Goal: Information Seeking & Learning: Learn about a topic

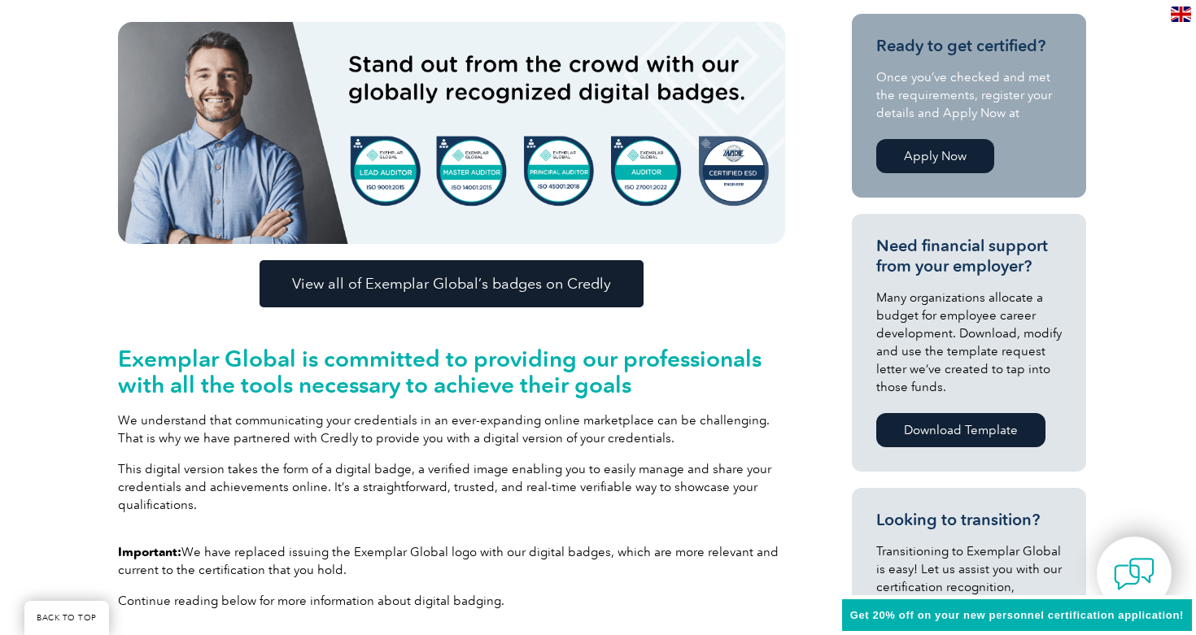
scroll to position [423, 0]
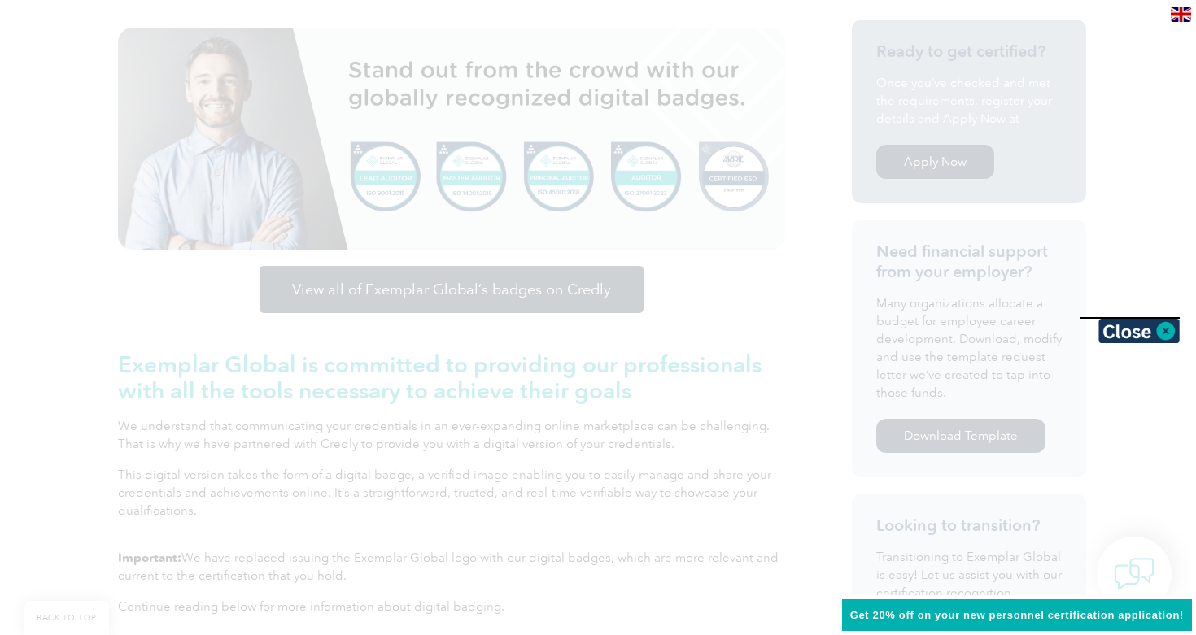
click at [234, 366] on div at bounding box center [598, 317] width 1196 height 635
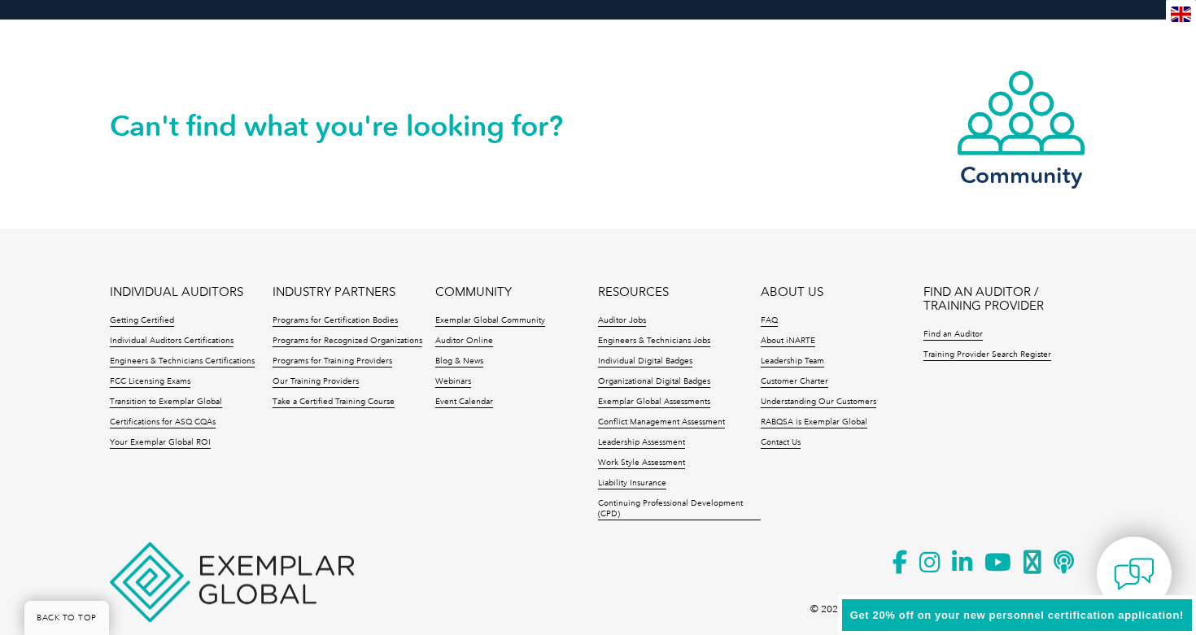
scroll to position [3377, 0]
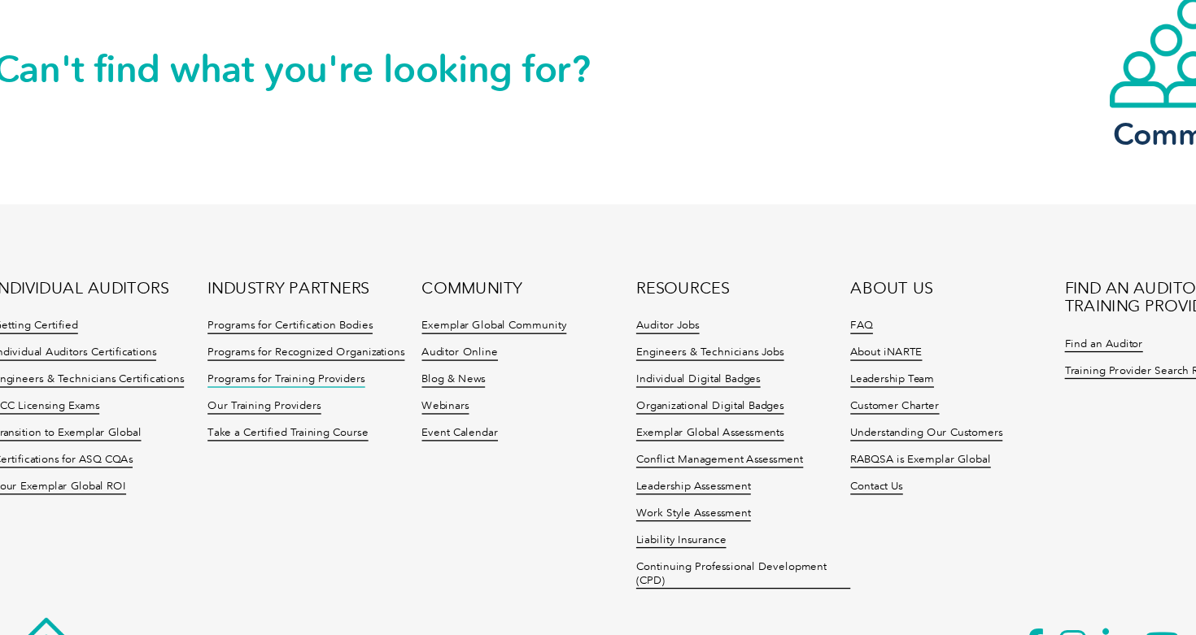
click at [357, 367] on link "Programs for Training Providers" at bounding box center [333, 365] width 120 height 11
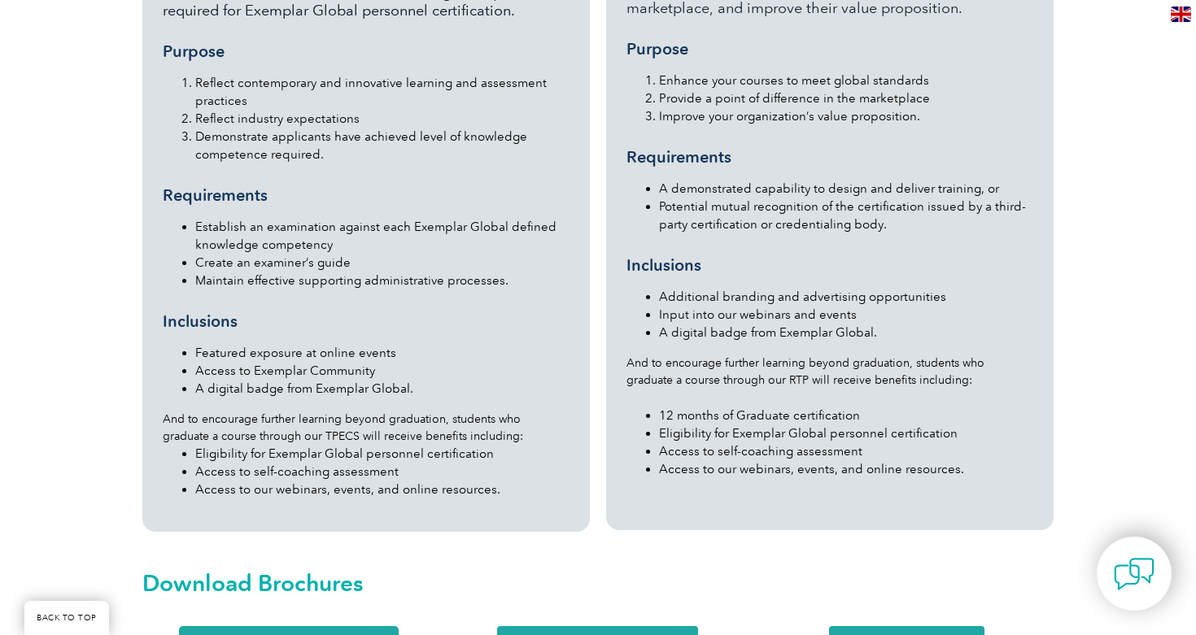
scroll to position [1778, 0]
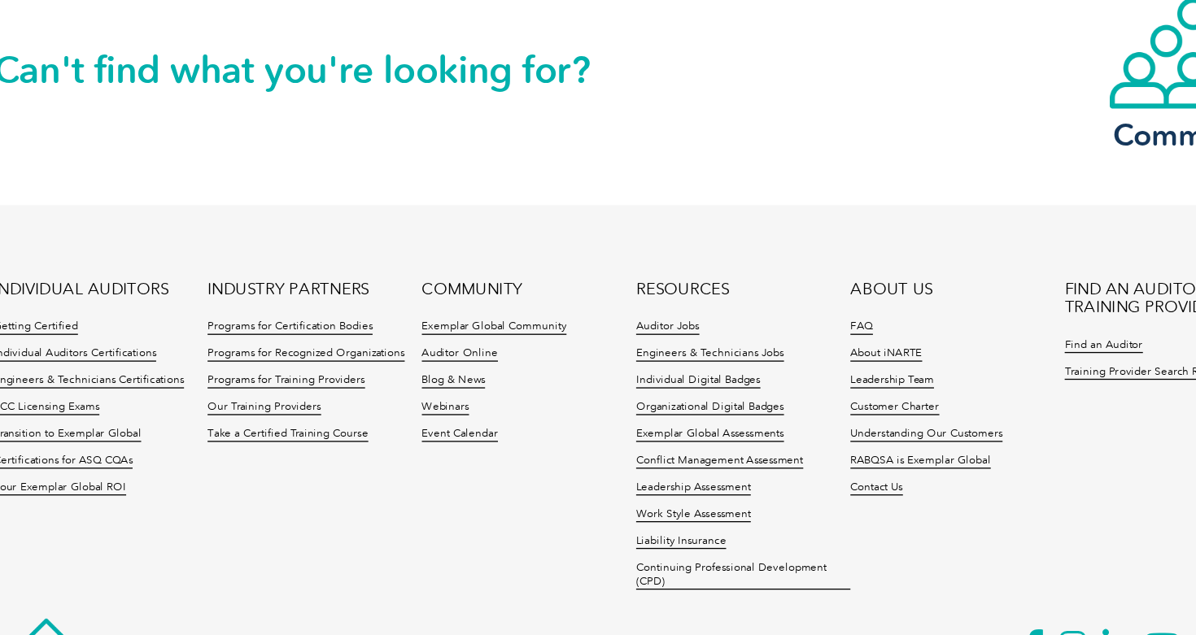
scroll to position [3377, 0]
click at [337, 385] on link "Our Training Providers" at bounding box center [316, 386] width 86 height 11
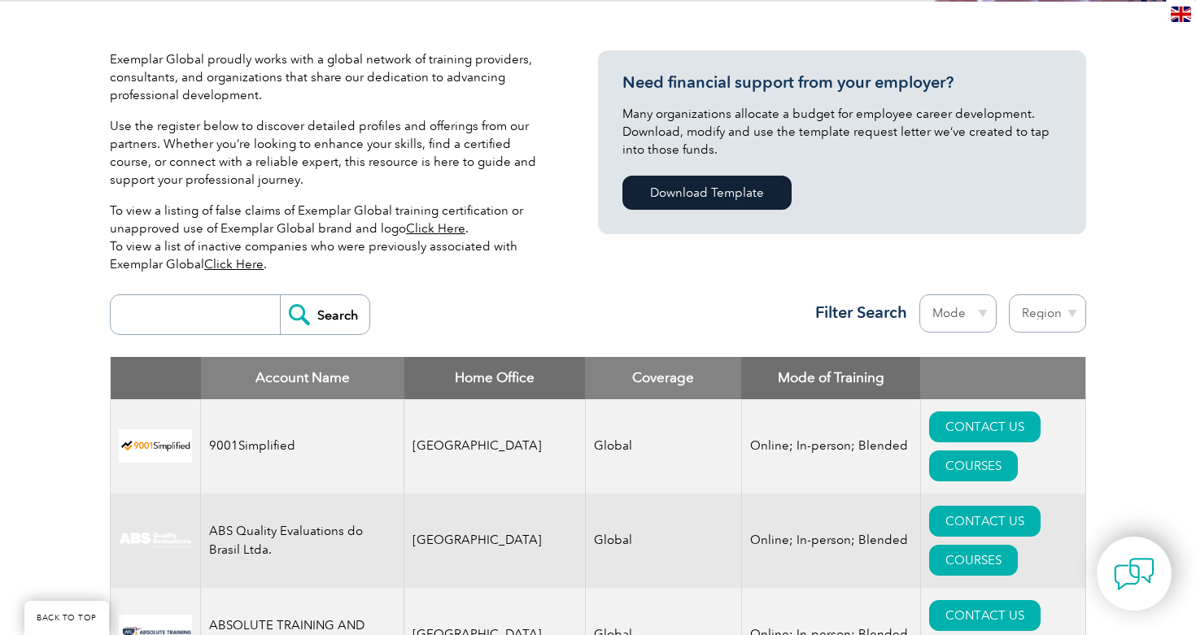
scroll to position [505, 0]
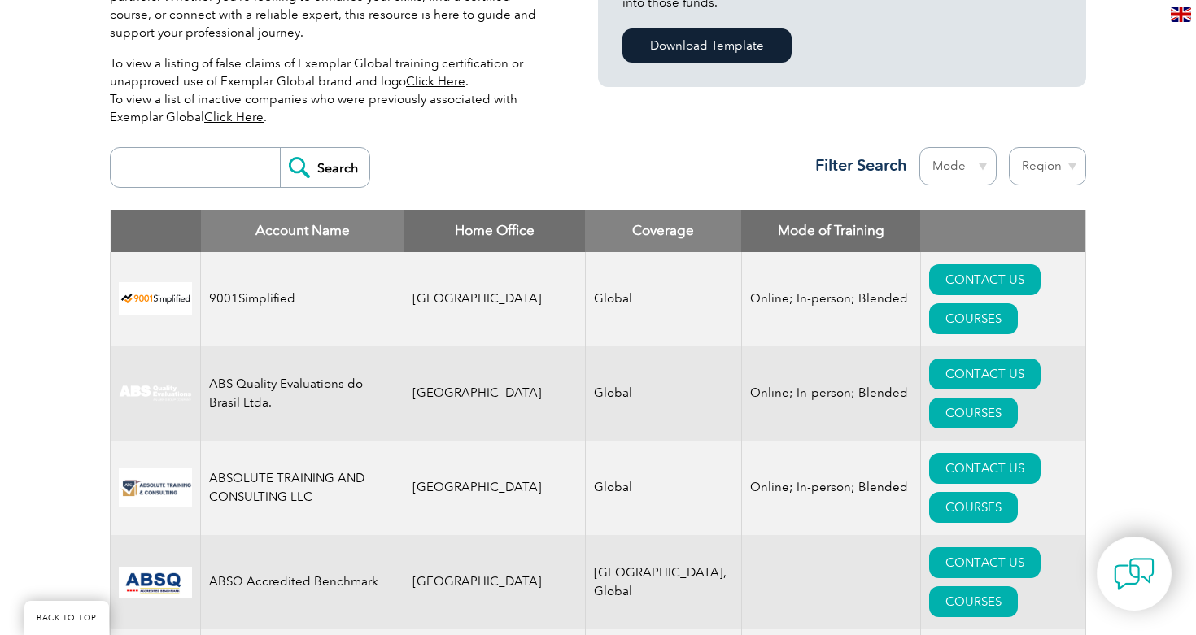
click at [239, 172] on input "search" at bounding box center [199, 167] width 161 height 39
type input "hong kong"
click at [302, 170] on input "Search" at bounding box center [325, 167] width 90 height 39
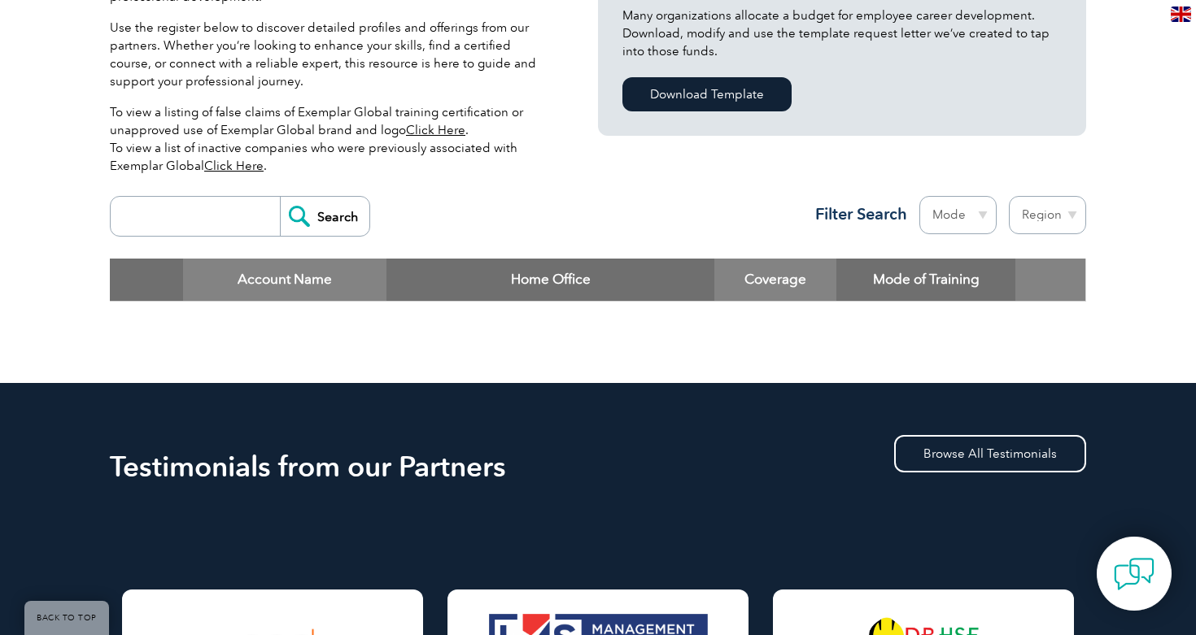
scroll to position [430, 0]
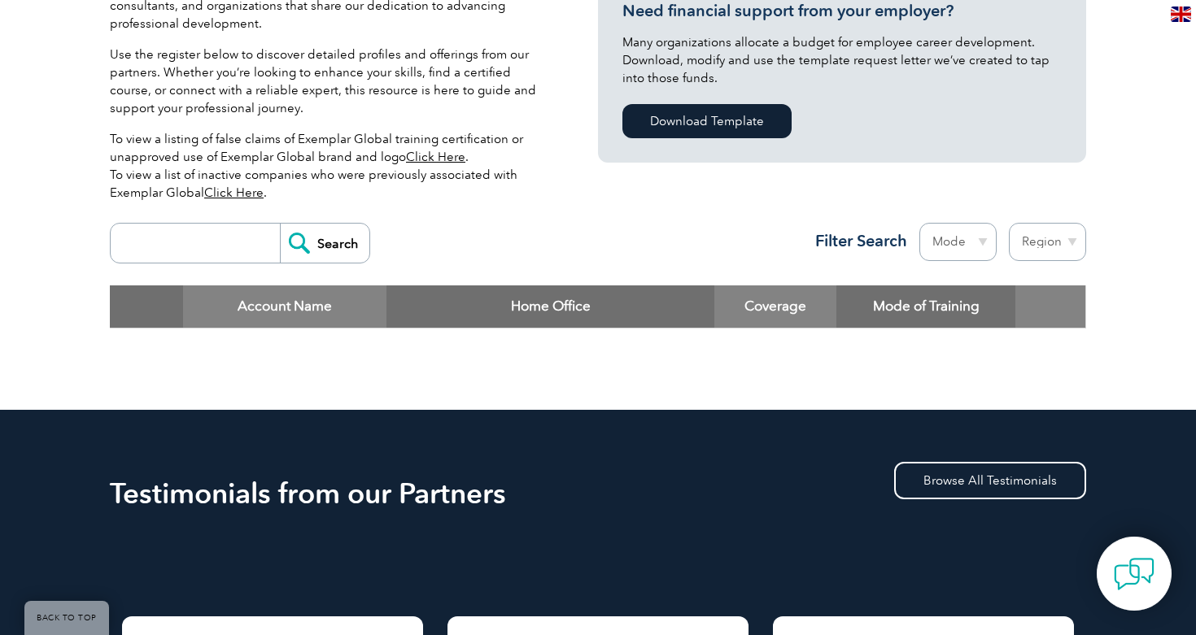
click at [969, 246] on select "Mode Online In-person Blended" at bounding box center [957, 242] width 77 height 38
select select "Online"
click at [919, 223] on select "Mode Online In-person Blended" at bounding box center [957, 242] width 77 height 38
click at [1059, 242] on select "Region Australia Bahrain Bangladesh Brazil Canada Colombia Dominican Republic E…" at bounding box center [1047, 242] width 77 height 38
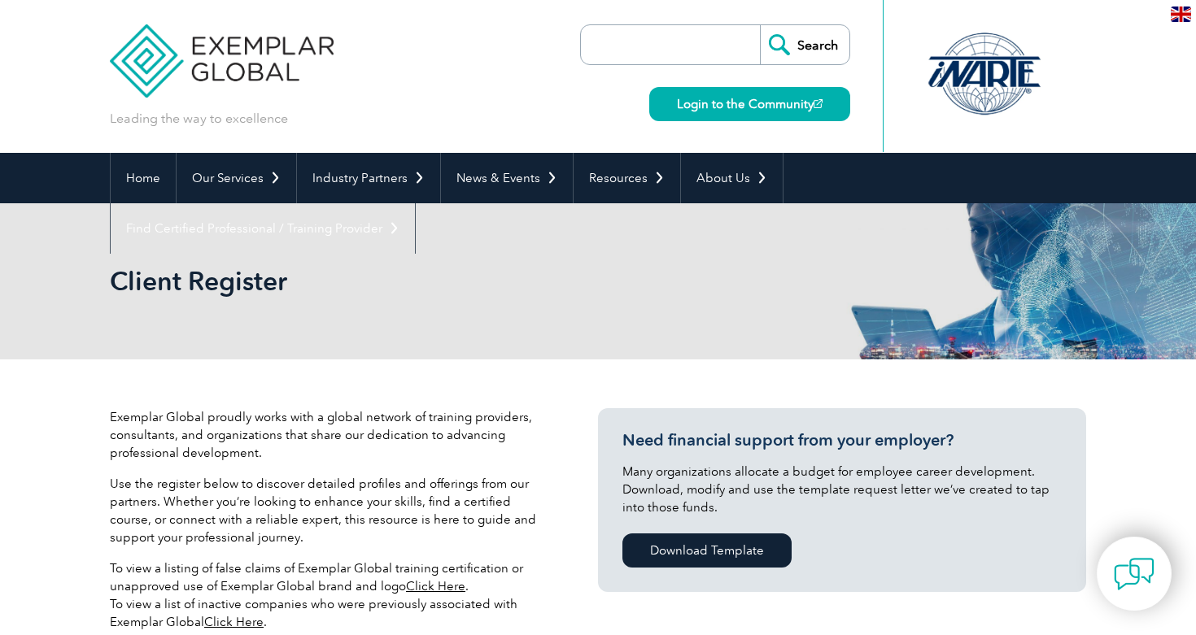
scroll to position [151, 0]
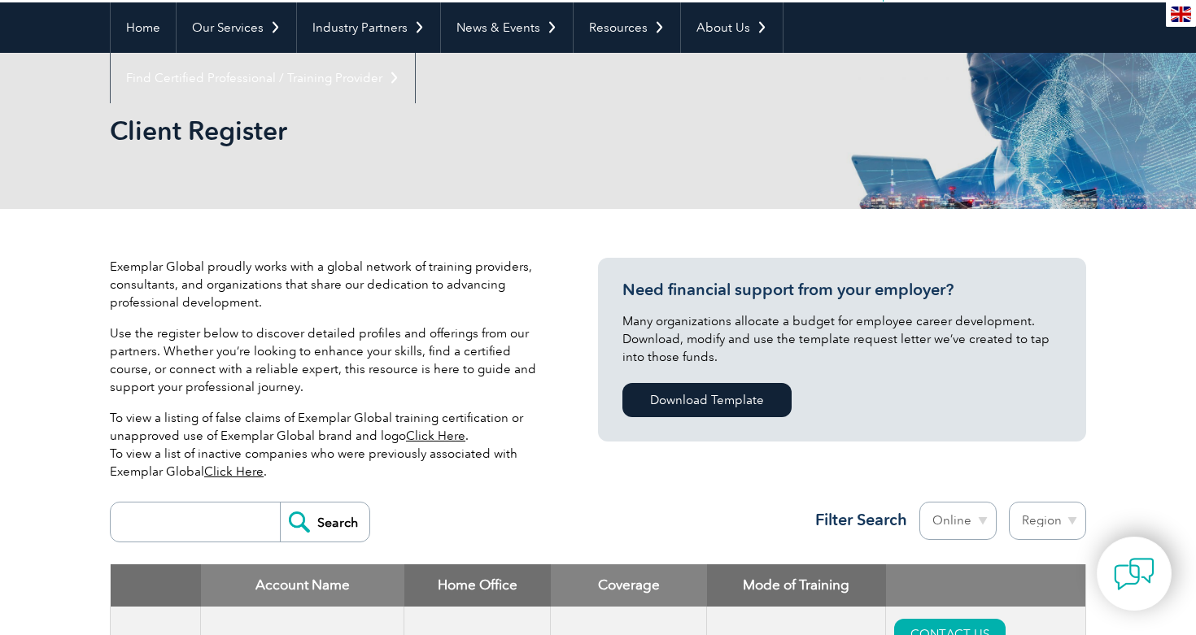
click at [1041, 524] on select "Region Australia Bahrain Bangladesh Brazil Canada Colombia Dominican Republic E…" at bounding box center [1047, 521] width 77 height 38
select select "[GEOGRAPHIC_DATA]"
click at [1009, 502] on select "Region Australia Bahrain Bangladesh Brazil Canada Colombia Dominican Republic E…" at bounding box center [1047, 521] width 77 height 38
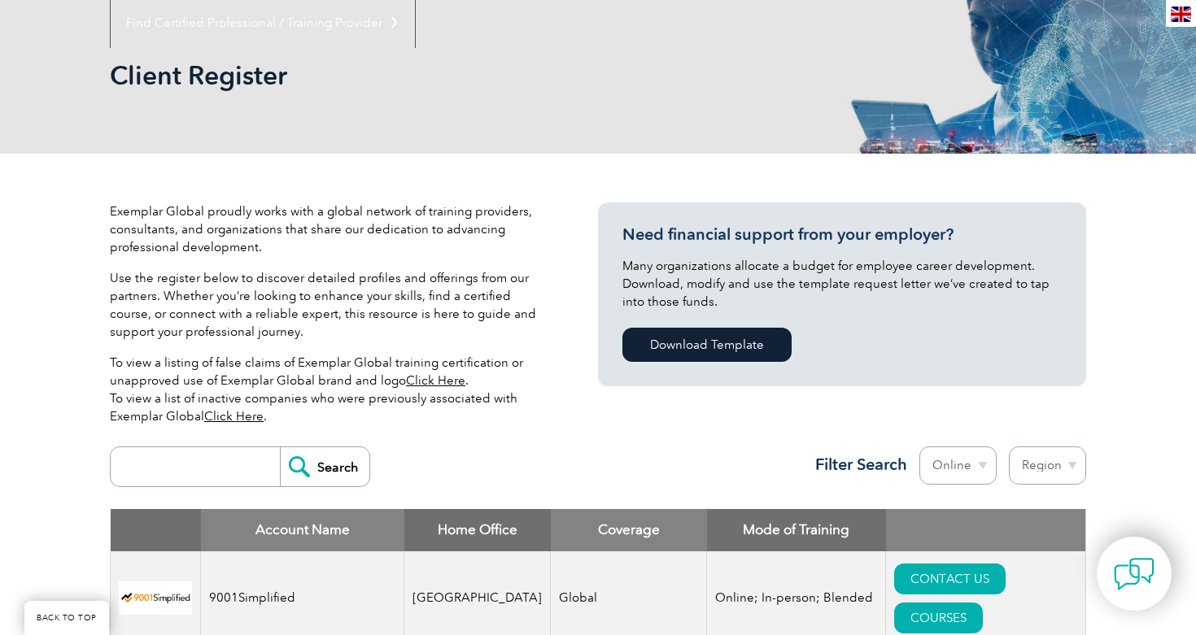
scroll to position [212, 0]
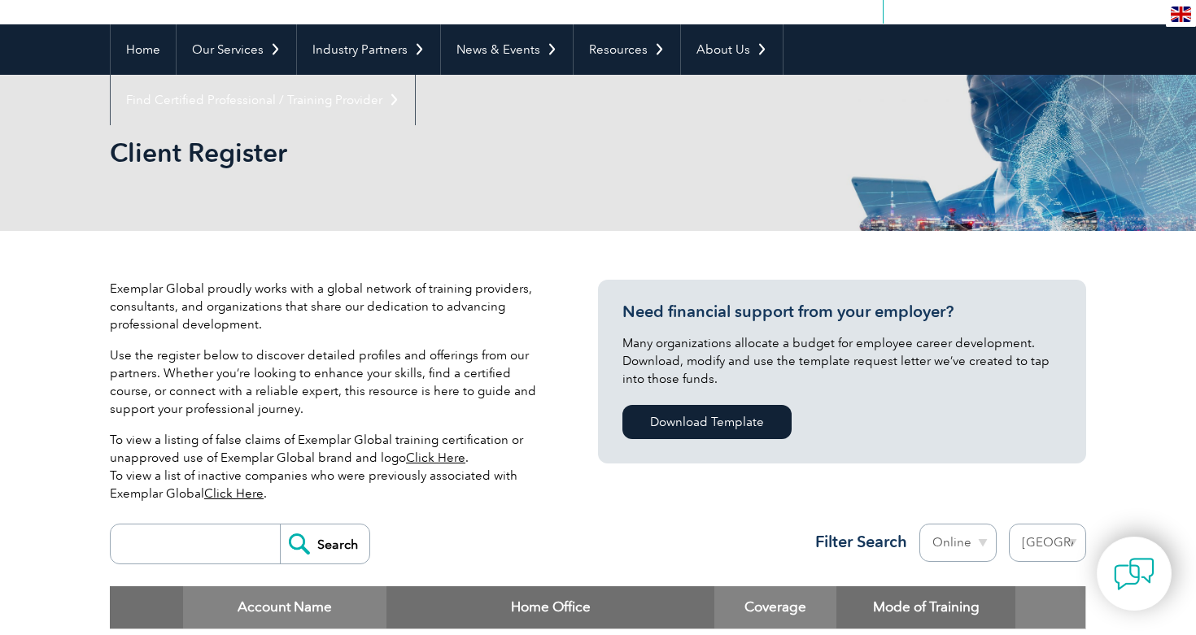
scroll to position [203, 0]
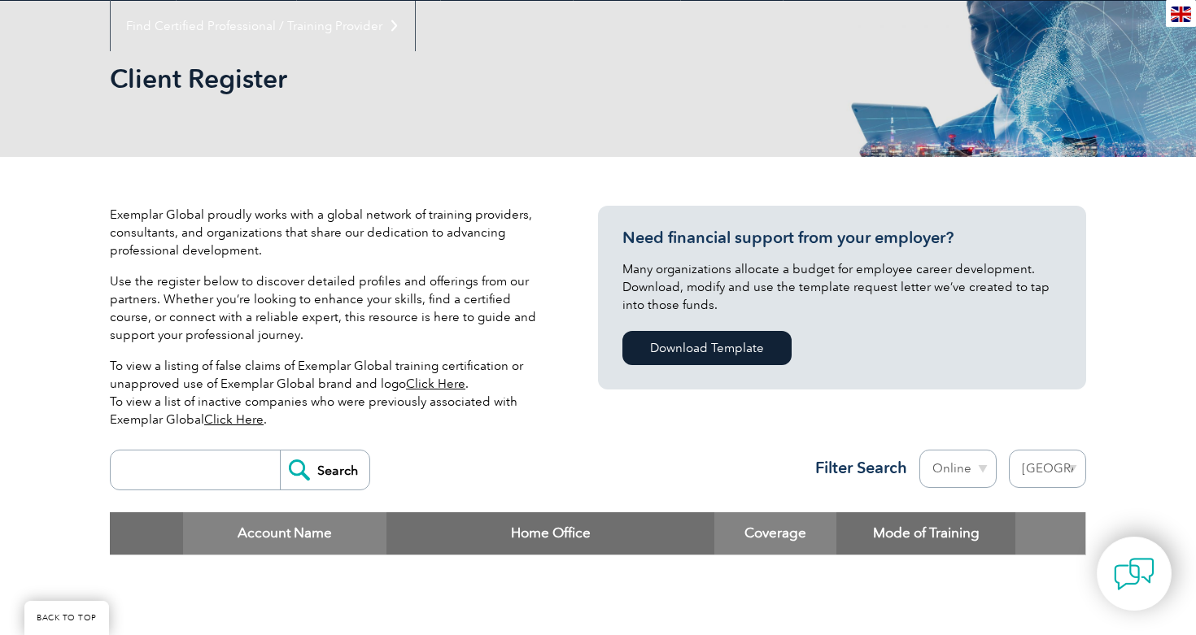
click at [1041, 469] on select "Region [GEOGRAPHIC_DATA] [GEOGRAPHIC_DATA] [GEOGRAPHIC_DATA] [GEOGRAPHIC_DATA] …" at bounding box center [1047, 469] width 77 height 38
select select "[GEOGRAPHIC_DATA]"
click at [1009, 450] on select "Region [GEOGRAPHIC_DATA] [GEOGRAPHIC_DATA] [GEOGRAPHIC_DATA] [GEOGRAPHIC_DATA] …" at bounding box center [1047, 469] width 77 height 38
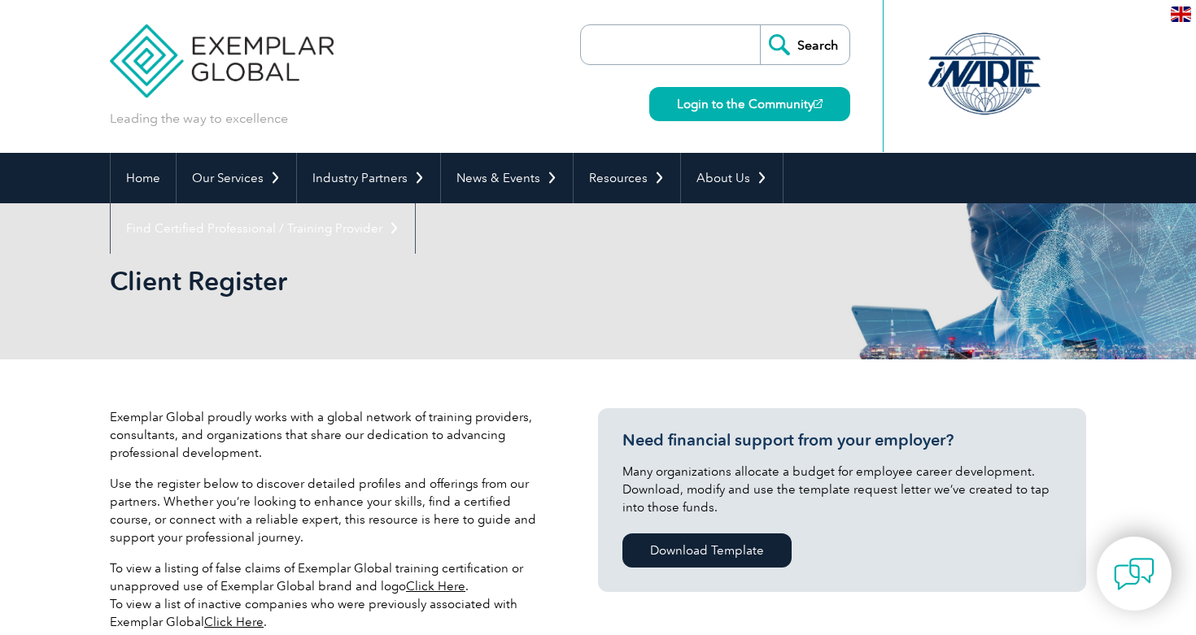
select select "[GEOGRAPHIC_DATA]"
click at [953, 441] on h3 "Need financial support from your employer?" at bounding box center [841, 440] width 439 height 20
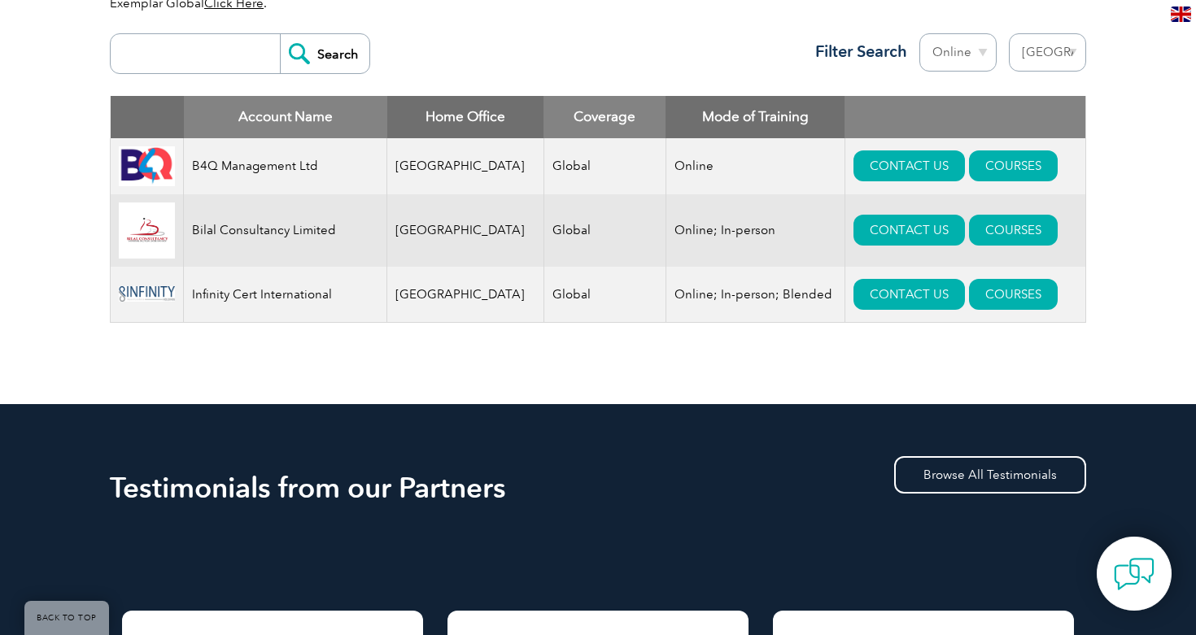
scroll to position [615, 0]
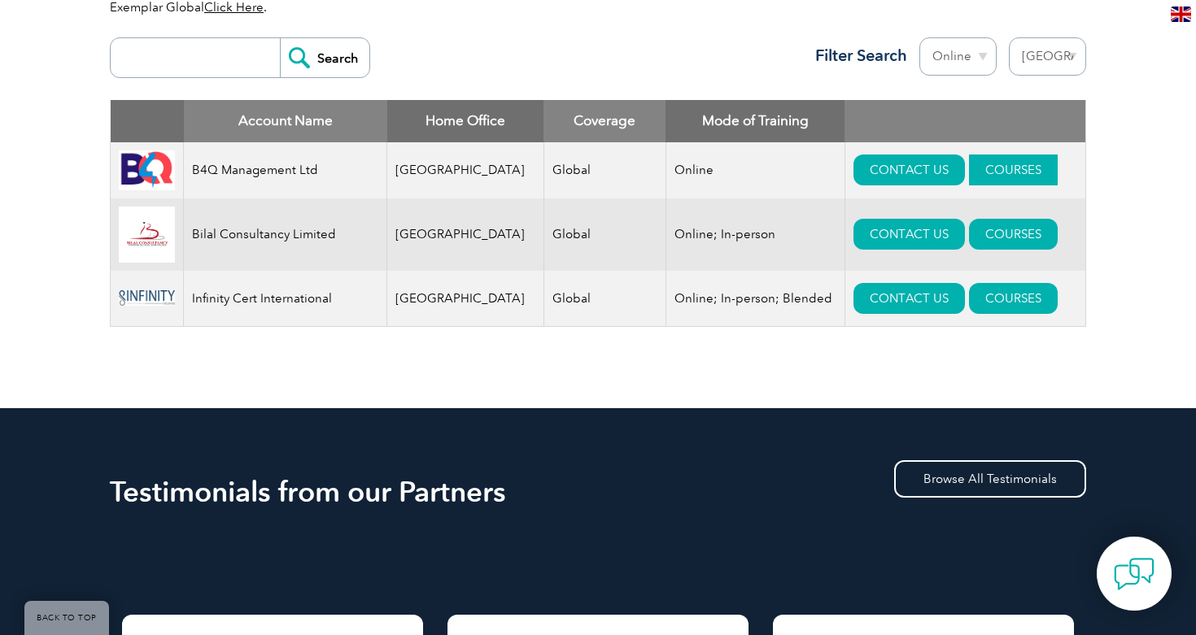
click at [977, 175] on link "COURSES" at bounding box center [1013, 170] width 89 height 31
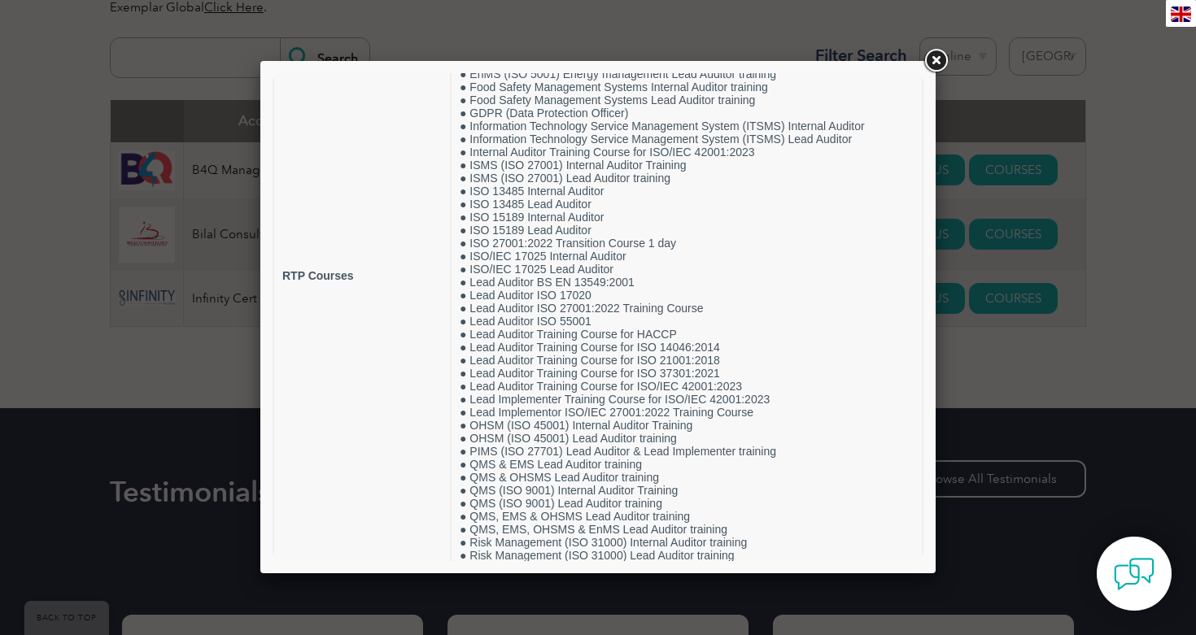
scroll to position [284, 0]
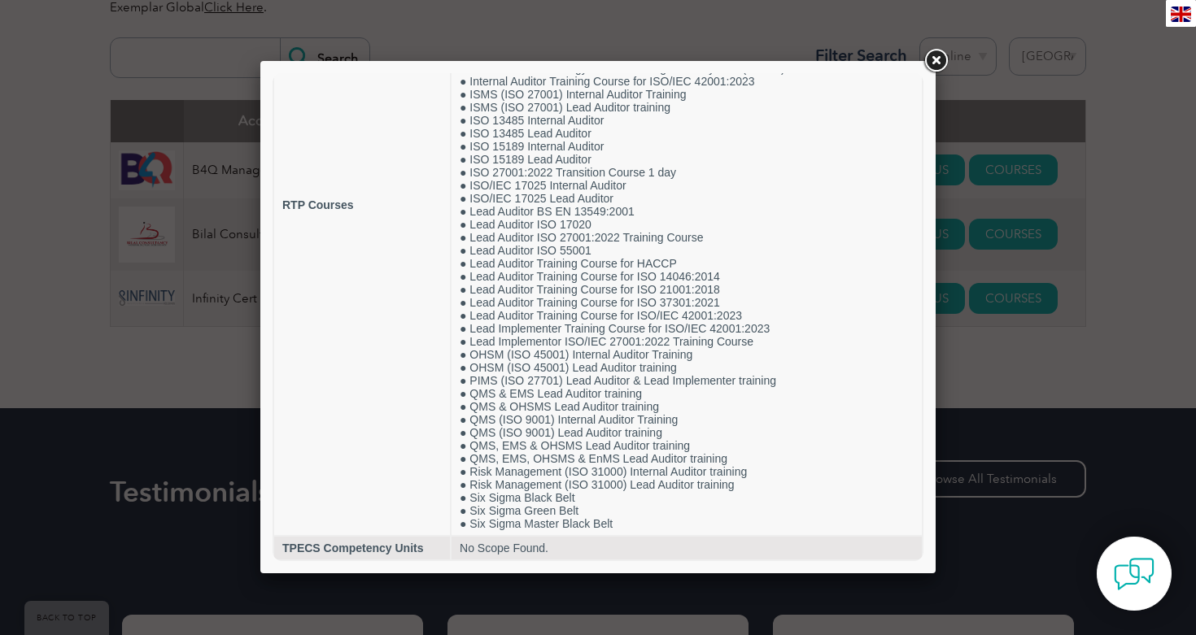
click at [936, 63] on link at bounding box center [935, 60] width 29 height 29
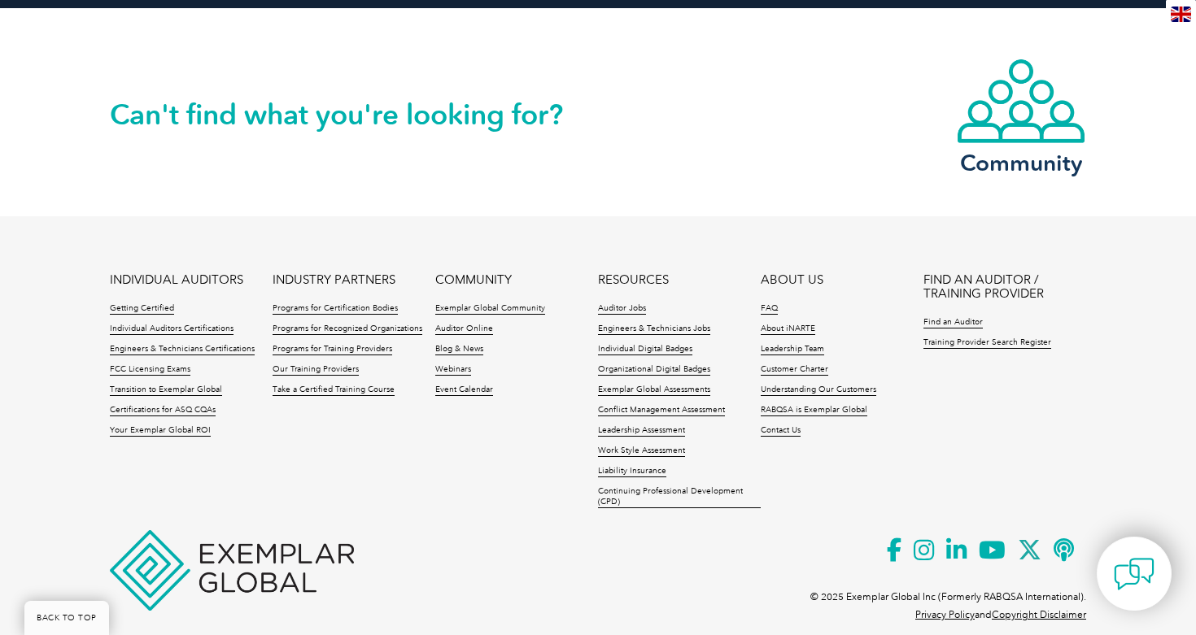
scroll to position [1838, 0]
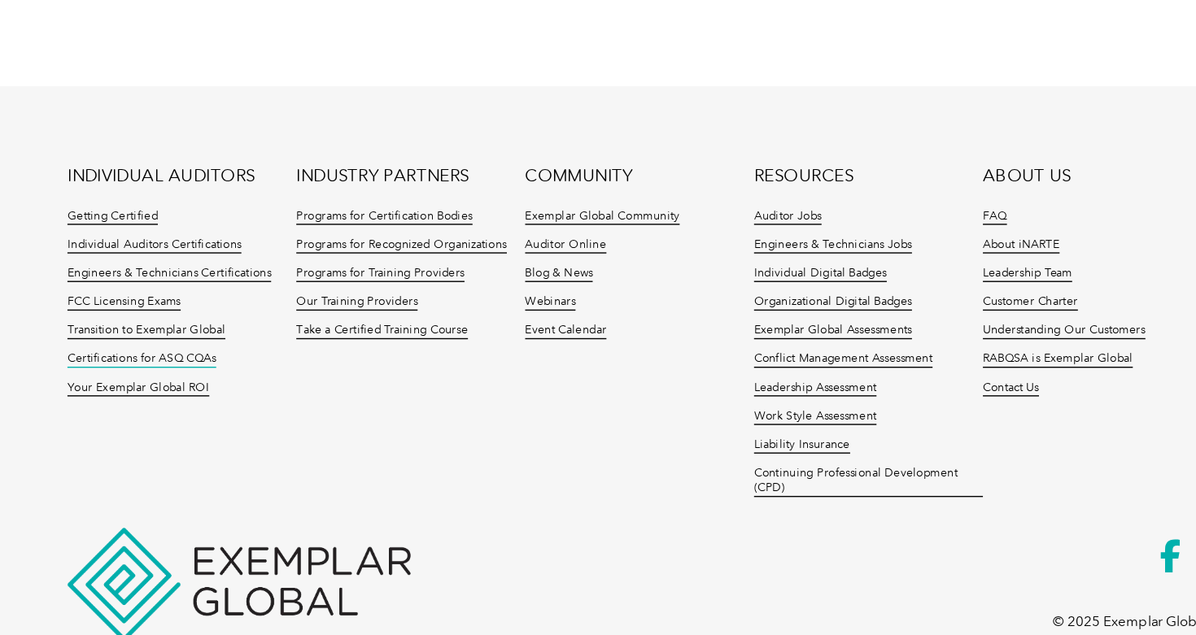
click at [205, 384] on link "Certifications for ASQ CQAs" at bounding box center [163, 380] width 106 height 11
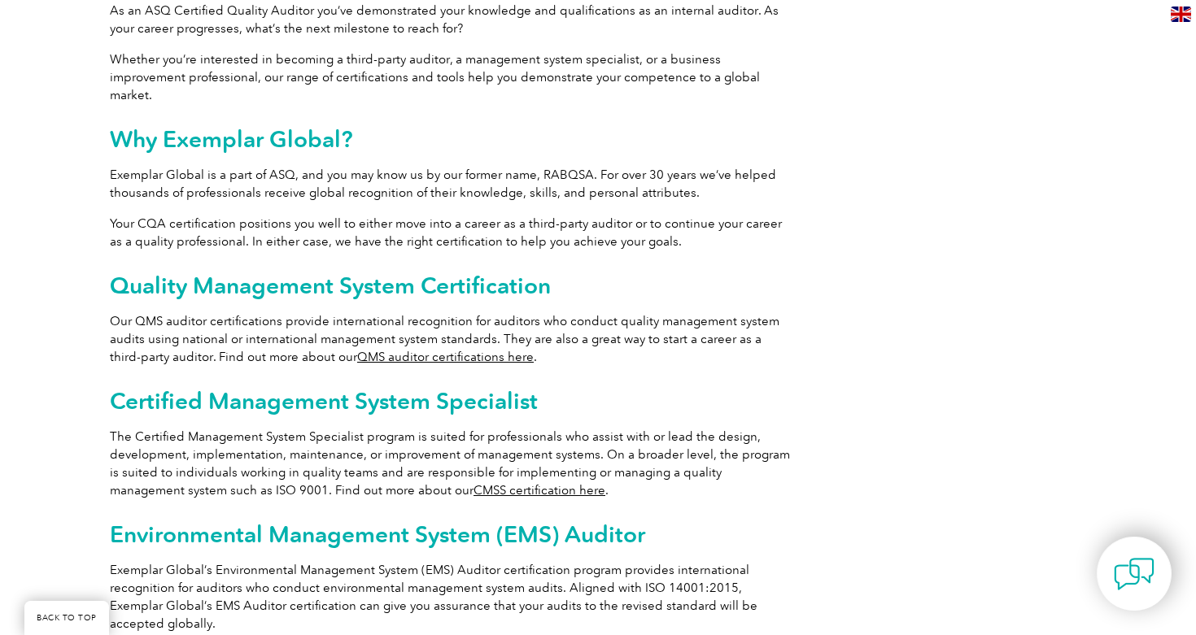
scroll to position [860, 0]
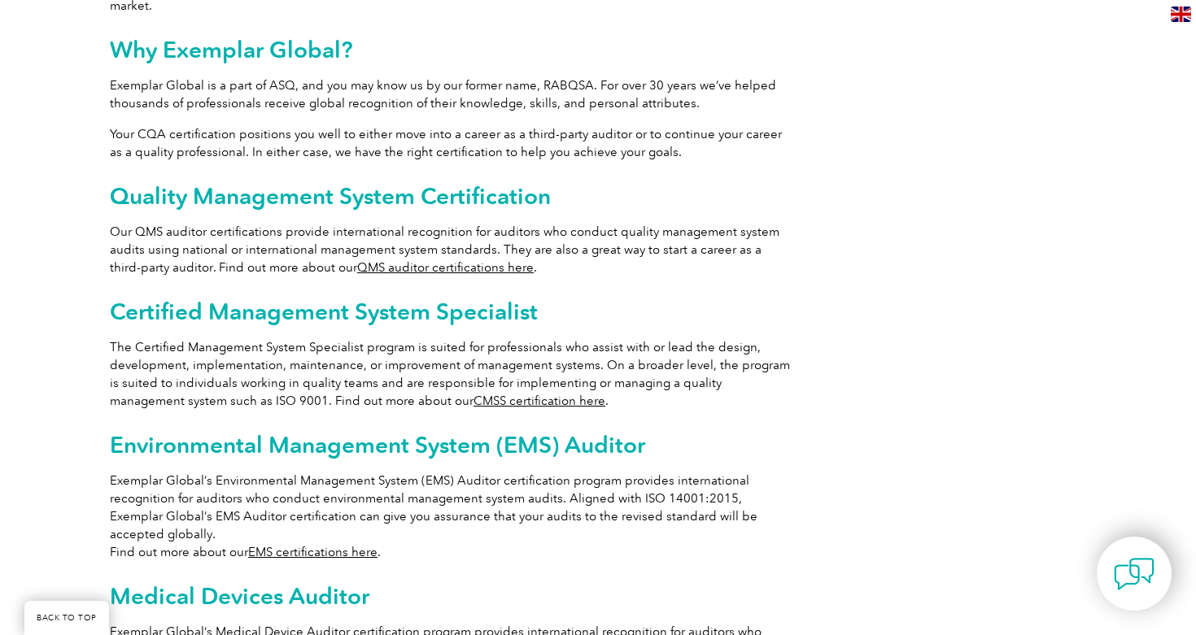
click at [474, 394] on link "CMSS certification here" at bounding box center [540, 401] width 132 height 15
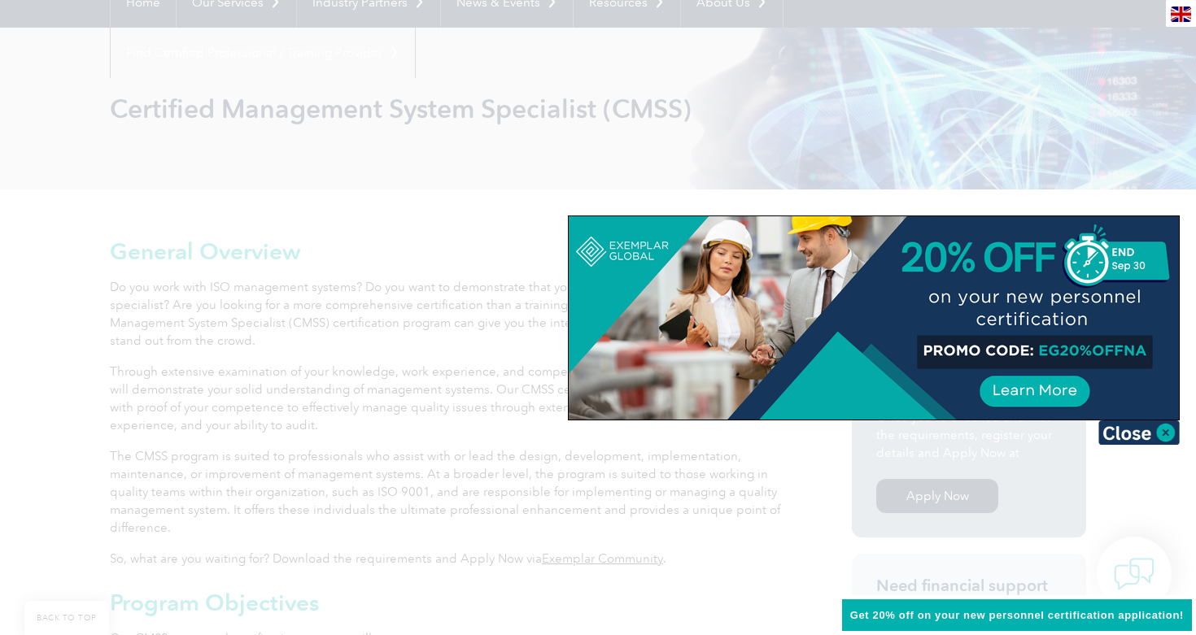
scroll to position [190, 0]
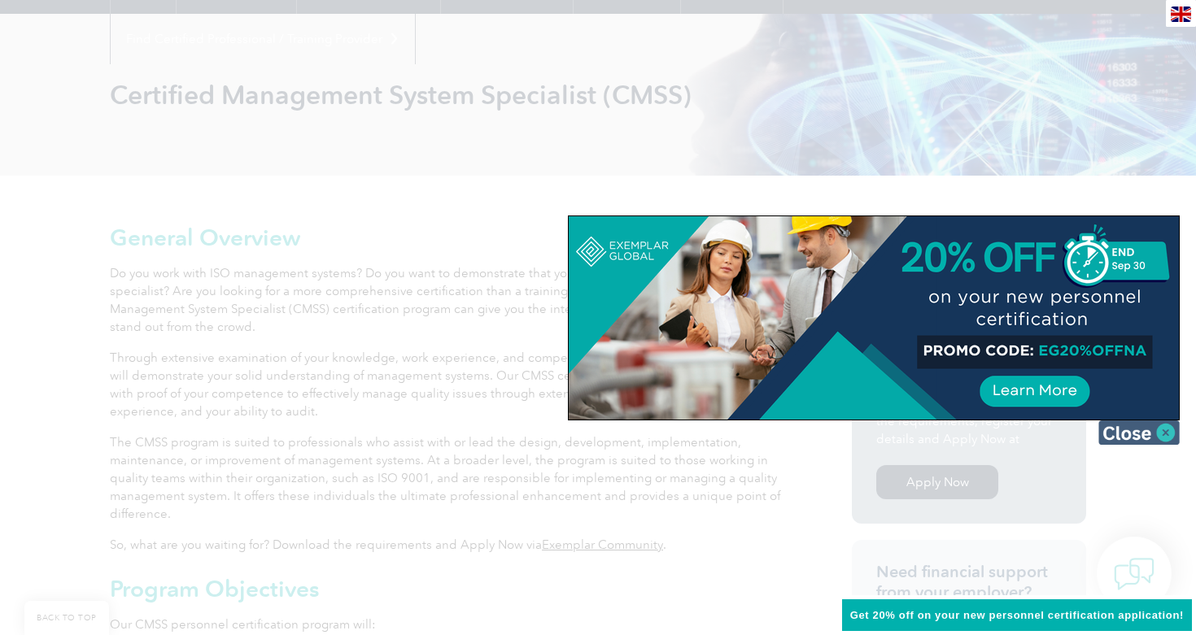
click at [1154, 430] on img at bounding box center [1138, 433] width 81 height 24
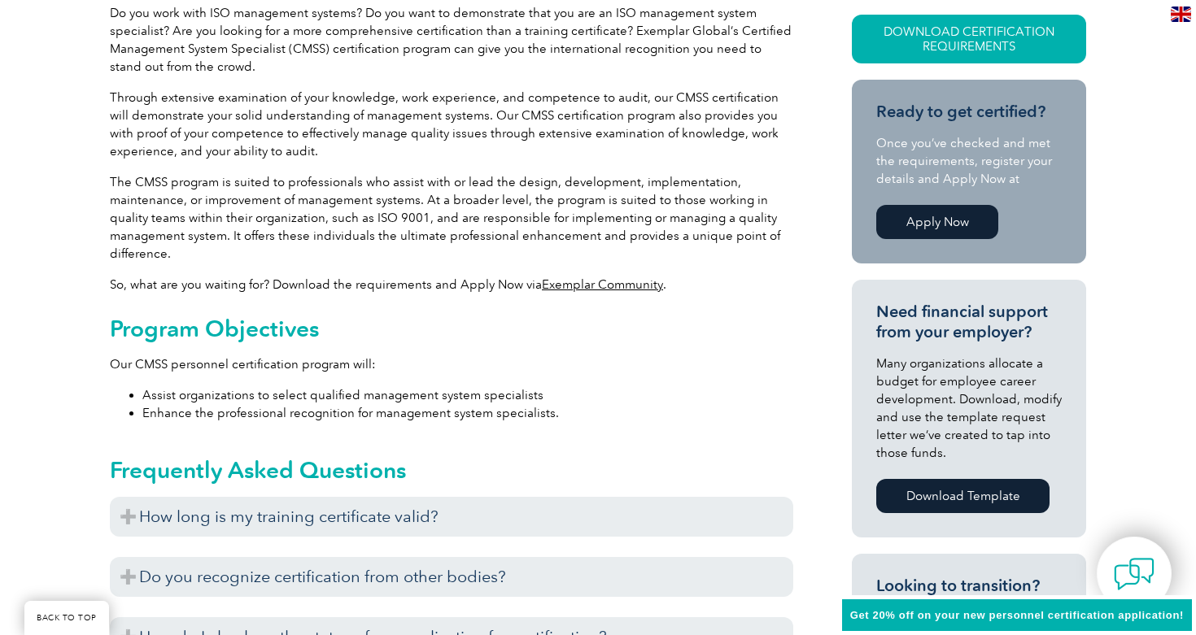
scroll to position [643, 0]
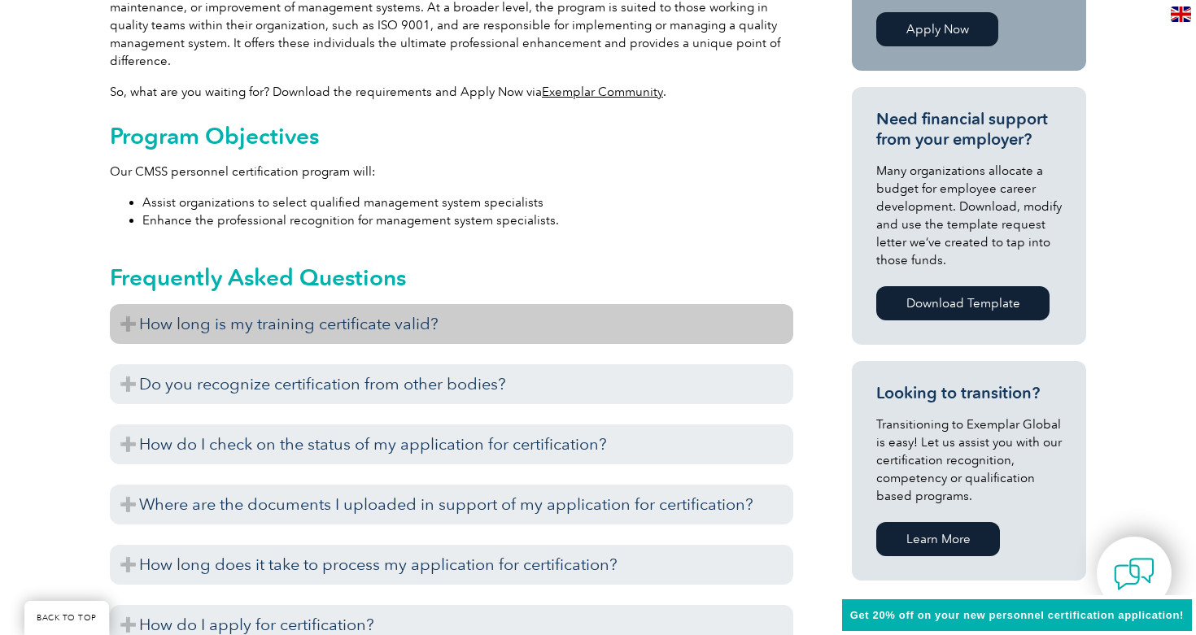
click at [701, 329] on h3 "How long is my training certificate valid?" at bounding box center [451, 324] width 683 height 40
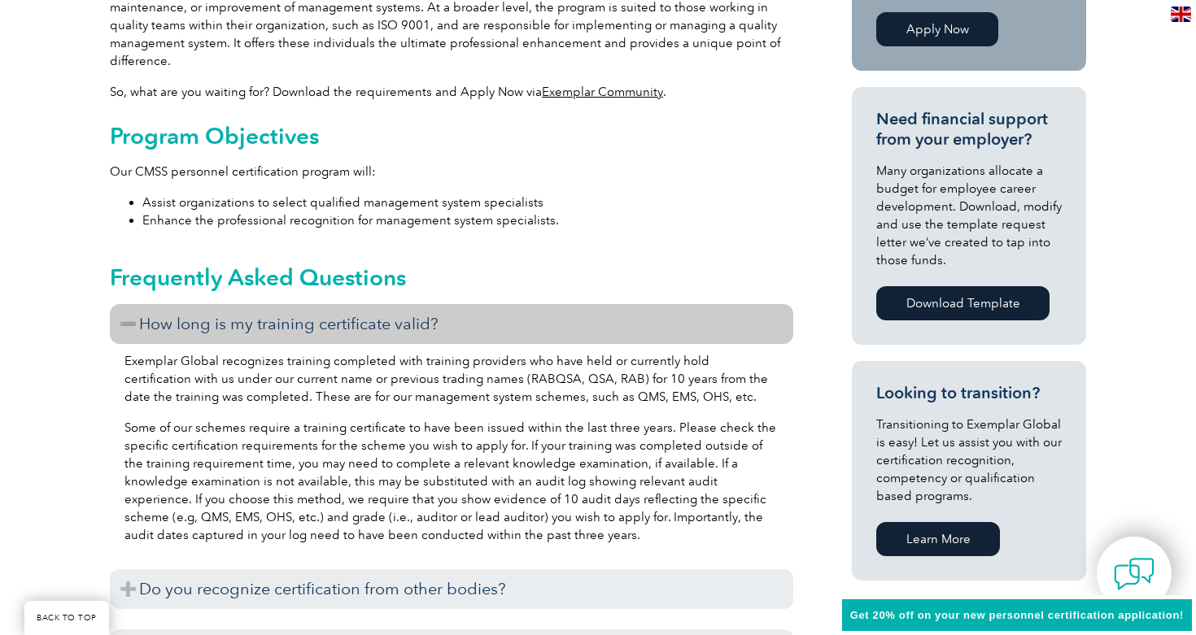
click at [701, 329] on h3 "How long is my training certificate valid?" at bounding box center [451, 324] width 683 height 40
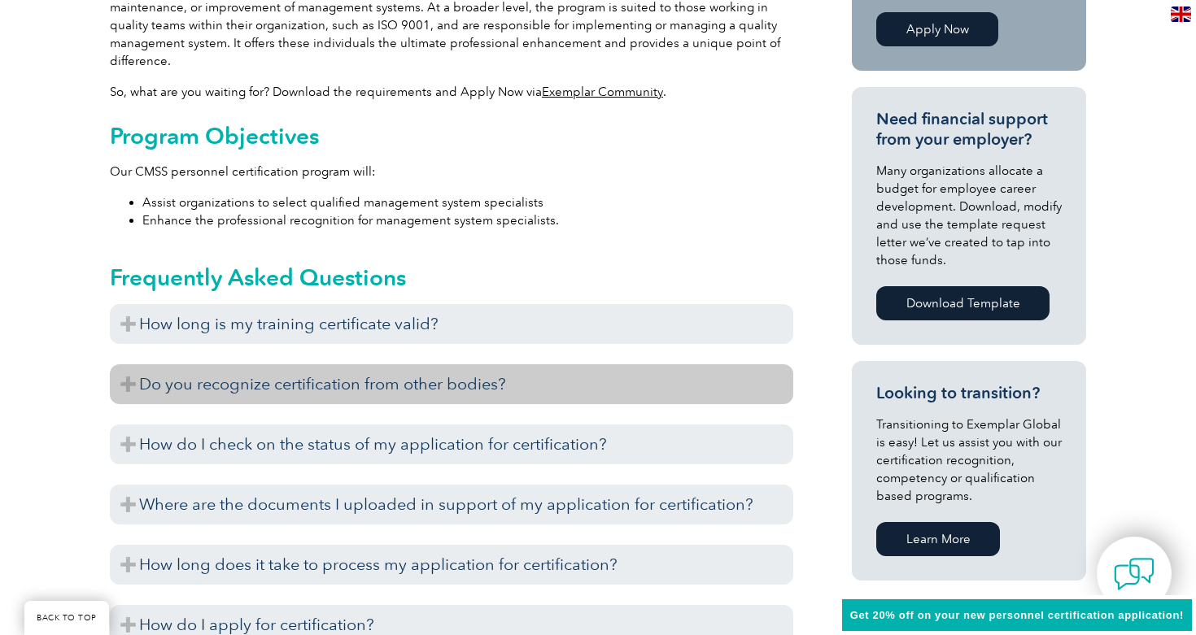
click at [672, 388] on h3 "Do you recognize certification from other bodies?" at bounding box center [451, 385] width 683 height 40
